Goal: Information Seeking & Learning: Learn about a topic

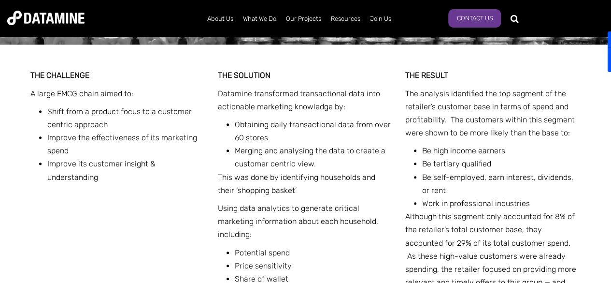
scroll to position [385, 0]
click at [235, 96] on p "Datamine transformed transactional data into actionable marketing knowledge by:" at bounding box center [306, 100] width 176 height 26
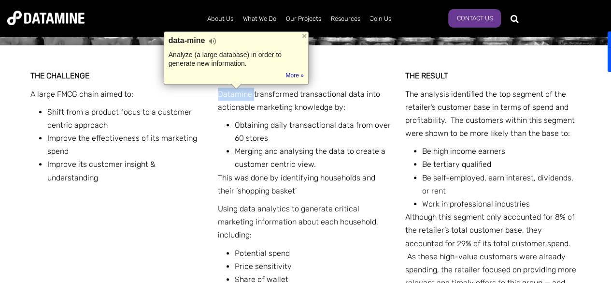
click at [235, 96] on p "Datamine transformed transactional data into actionable marketing knowledge by:" at bounding box center [306, 100] width 176 height 26
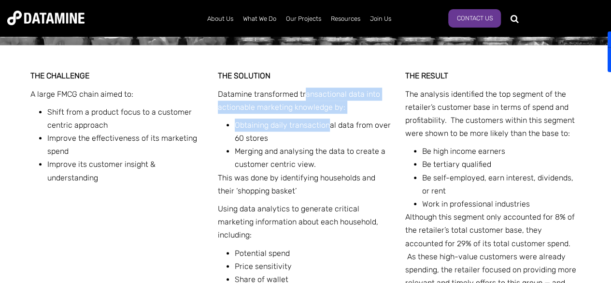
drag, startPoint x: 304, startPoint y: 93, endPoint x: 329, endPoint y: 120, distance: 36.9
click at [329, 120] on div "THE SOLUTION Datamine transformed transactional data into actionable marketing …" at bounding box center [306, 206] width 176 height 274
click at [329, 120] on li "Obtaining daily transactional data from over 60 stores" at bounding box center [314, 131] width 159 height 26
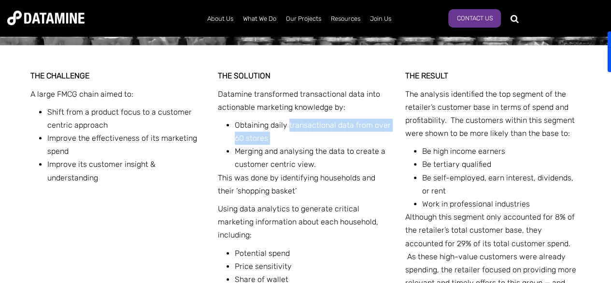
drag, startPoint x: 329, startPoint y: 120, endPoint x: 322, endPoint y: 140, distance: 20.8
click at [322, 140] on li "Obtaining daily transactional data from over 60 stores" at bounding box center [314, 131] width 159 height 26
drag, startPoint x: 322, startPoint y: 140, endPoint x: 238, endPoint y: 126, distance: 85.1
click at [238, 126] on li "Obtaining daily transactional data from over 60 stores" at bounding box center [314, 131] width 159 height 26
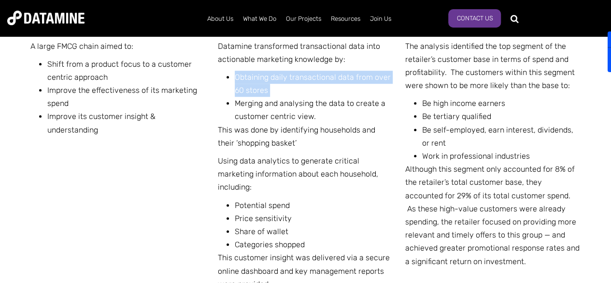
scroll to position [434, 0]
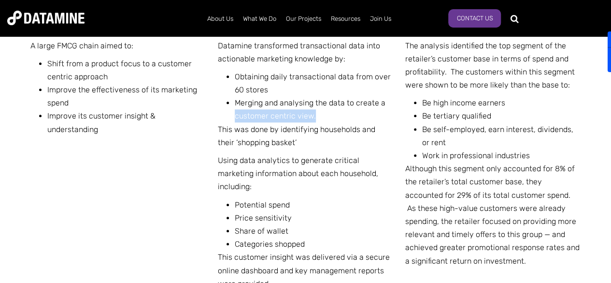
drag, startPoint x: 316, startPoint y: 116, endPoint x: 233, endPoint y: 117, distance: 83.1
click at [233, 117] on ul "Obtaining daily transactional data from over 60 stores Merging and analysing th…" at bounding box center [309, 96] width 169 height 53
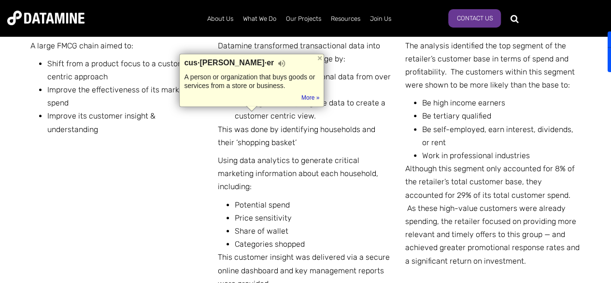
click at [223, 123] on p "This was done by identifying households and their ‘shopping basket’" at bounding box center [306, 136] width 176 height 26
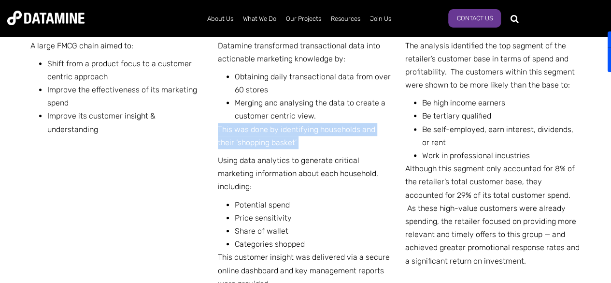
drag, startPoint x: 223, startPoint y: 123, endPoint x: 284, endPoint y: 145, distance: 65.2
click at [284, 145] on p "This was done by identifying households and their ‘shopping basket’" at bounding box center [306, 136] width 176 height 26
